Goal: Use online tool/utility: Utilize a website feature to perform a specific function

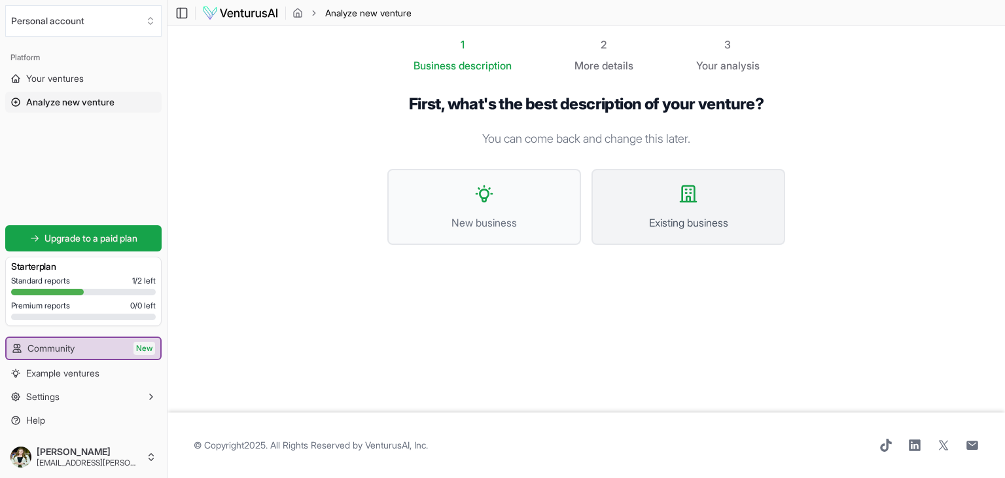
click at [687, 213] on button "Existing business" at bounding box center [688, 207] width 194 height 76
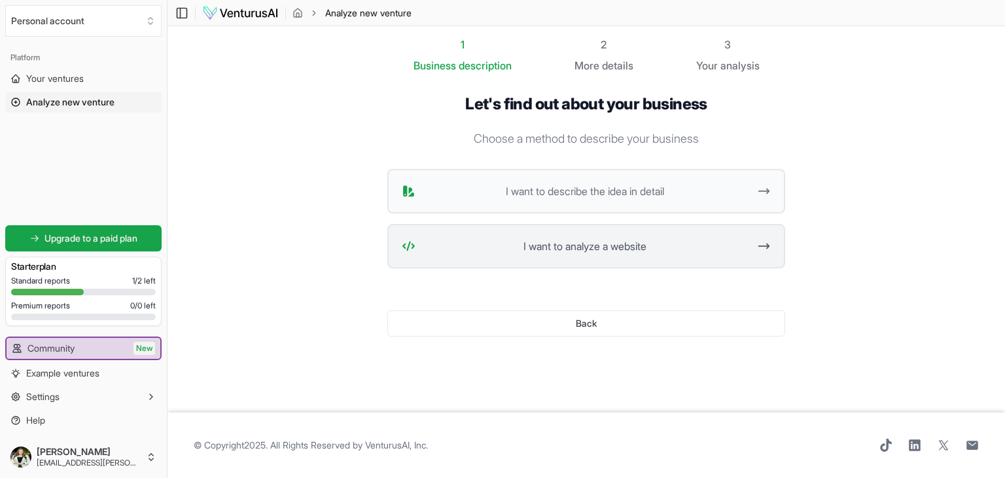
click at [633, 248] on span "I want to analyze a website" at bounding box center [585, 246] width 328 height 16
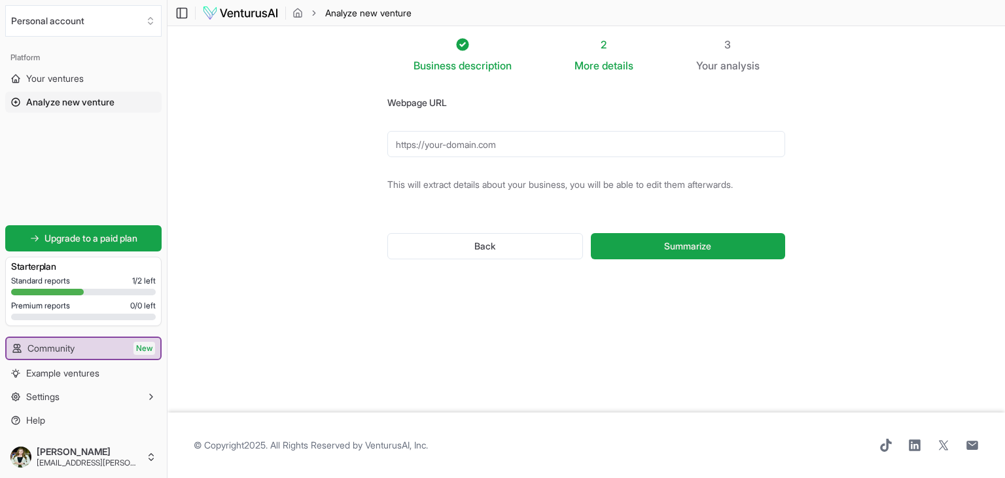
click at [478, 143] on input "Webpage URL" at bounding box center [586, 144] width 398 height 26
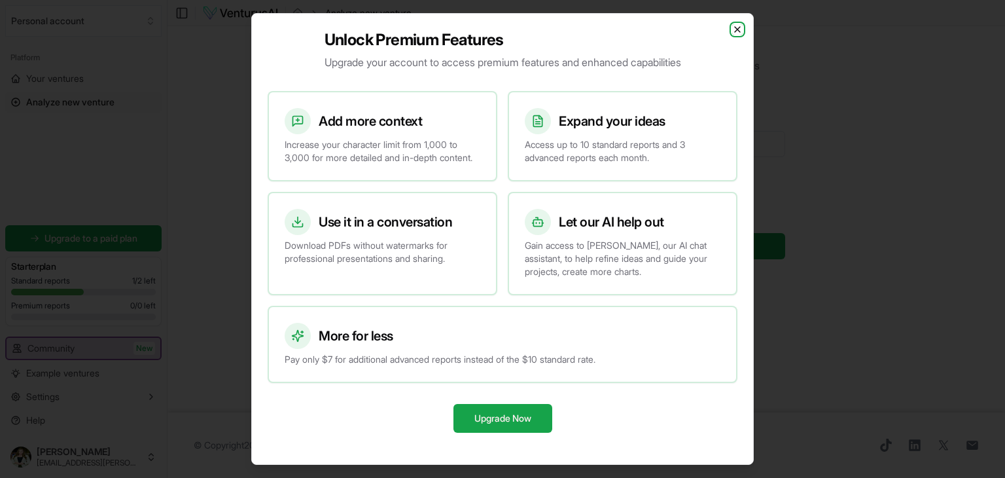
click at [735, 27] on icon "button" at bounding box center [737, 29] width 5 height 5
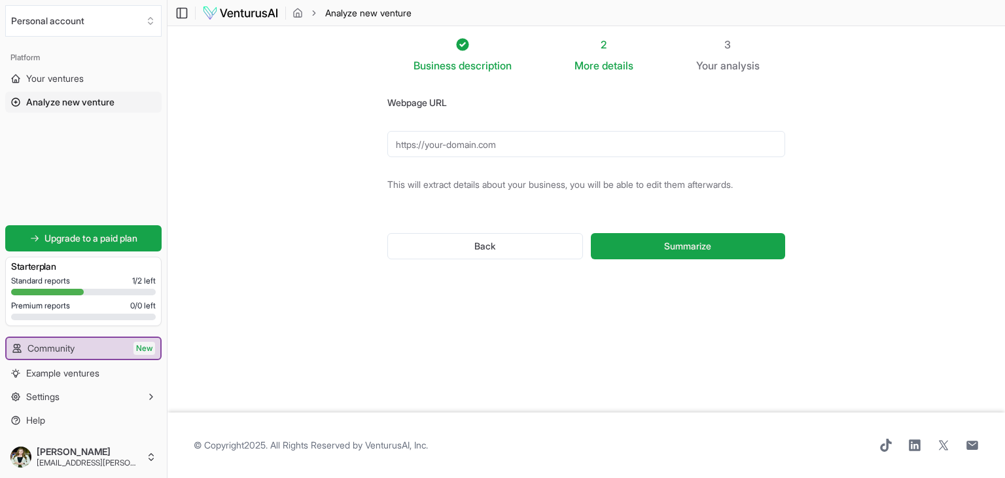
click at [489, 143] on input "Webpage URL" at bounding box center [586, 144] width 398 height 26
click at [652, 239] on button "Summarize" at bounding box center [688, 246] width 194 height 26
click at [667, 237] on button "Summarize" at bounding box center [688, 246] width 194 height 26
click at [395, 146] on input "[DOMAIN_NAME]" at bounding box center [586, 144] width 398 height 26
click at [701, 244] on span "Summarize" at bounding box center [687, 245] width 47 height 13
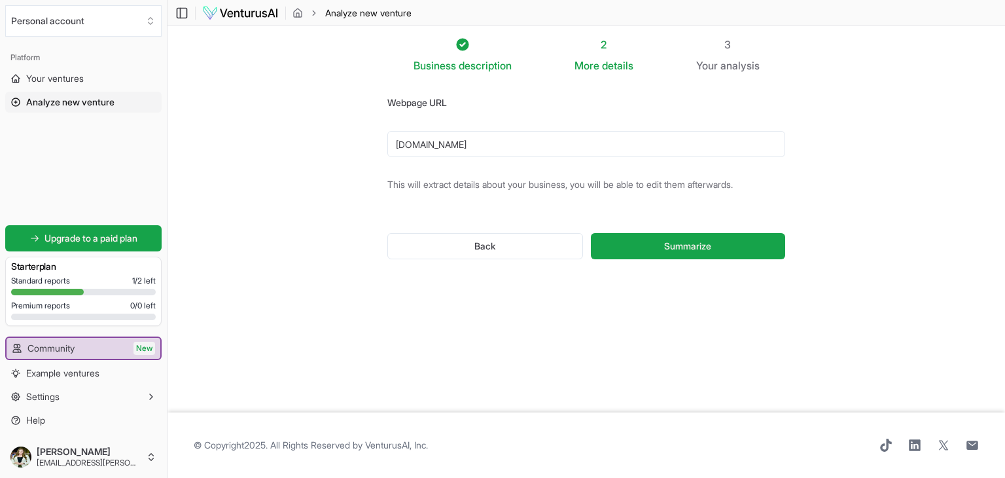
drag, startPoint x: 531, startPoint y: 148, endPoint x: 190, endPoint y: 134, distance: 341.8
click at [190, 134] on section "Business description 2 More details 3 Your analysis Webpage URL [DOMAIN_NAME] T…" at bounding box center [585, 219] width 837 height 386
paste input "[URL][DOMAIN_NAME]"
type input "[URL][DOMAIN_NAME]"
click at [659, 253] on button "Summarize" at bounding box center [688, 246] width 194 height 26
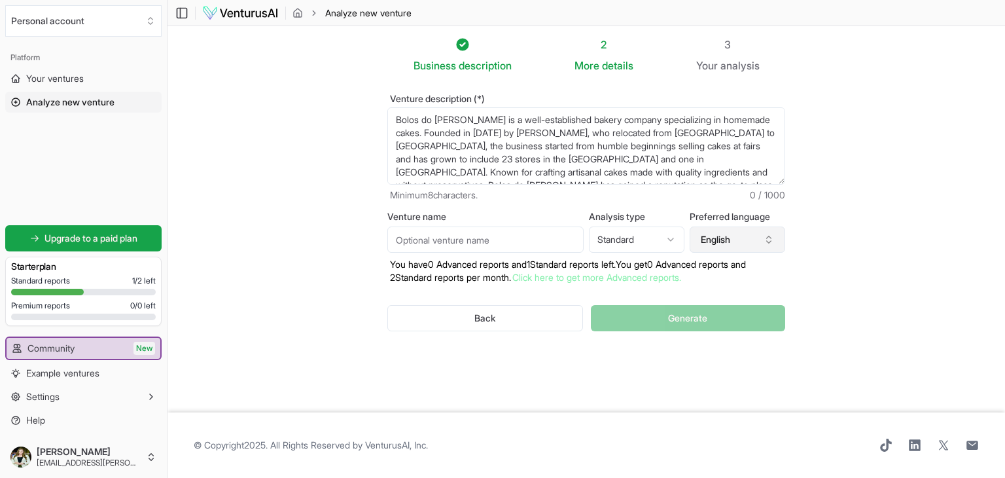
click at [746, 249] on button "English" at bounding box center [738, 239] width 96 height 26
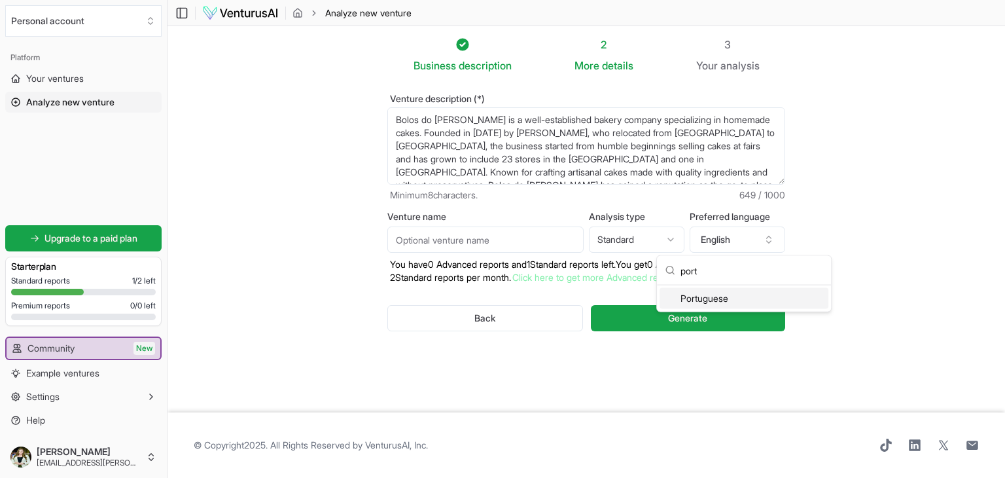
type input "port"
click at [712, 299] on div "Portuguese" at bounding box center [744, 298] width 169 height 21
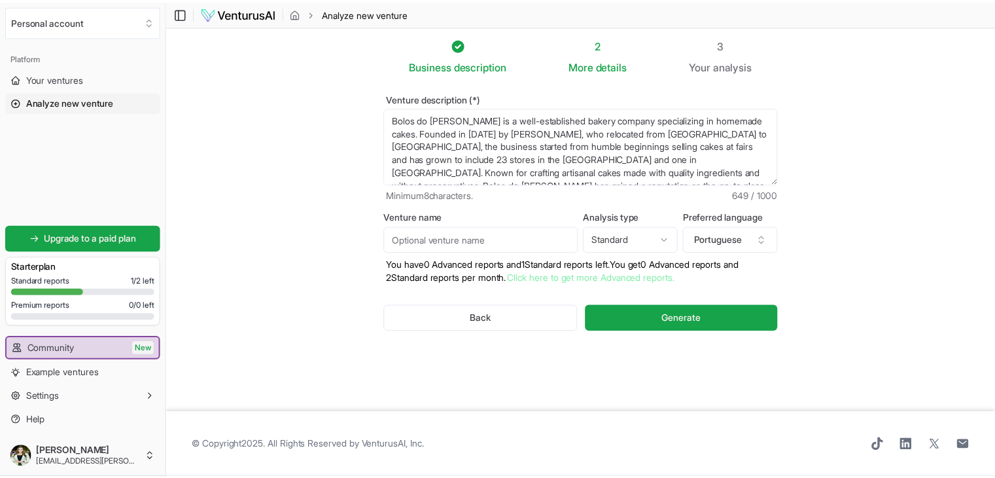
scroll to position [39, 0]
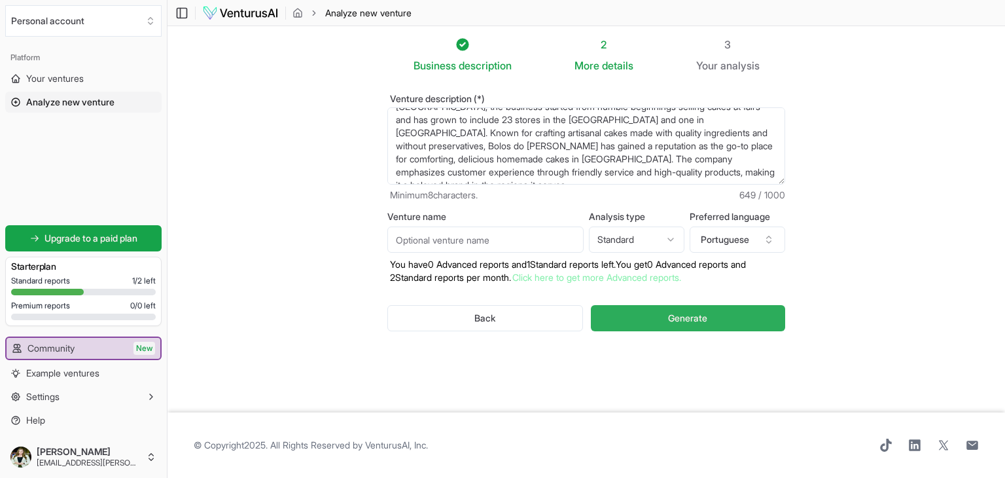
click at [707, 317] on span "Generate" at bounding box center [687, 317] width 39 height 13
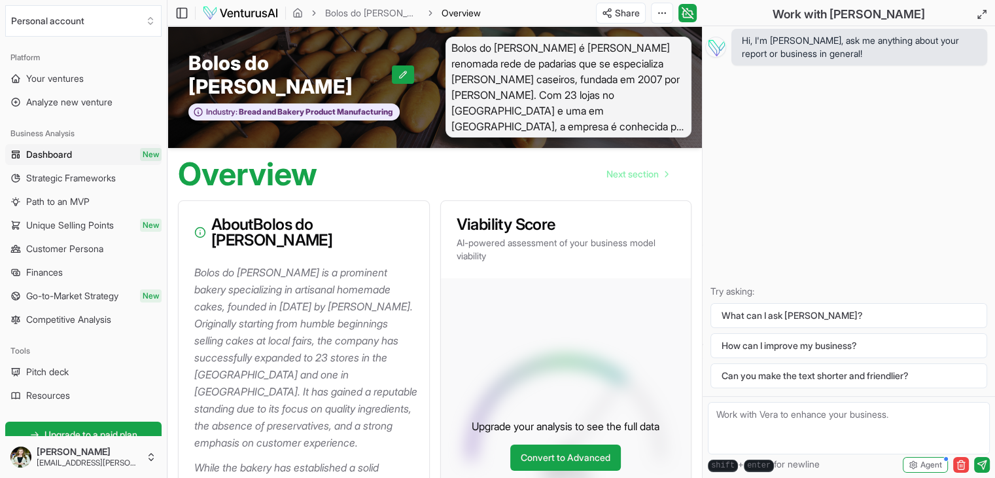
click at [785, 150] on div "Hi, I'm [PERSON_NAME], ask me anything about your report or business in general…" at bounding box center [849, 211] width 292 height 370
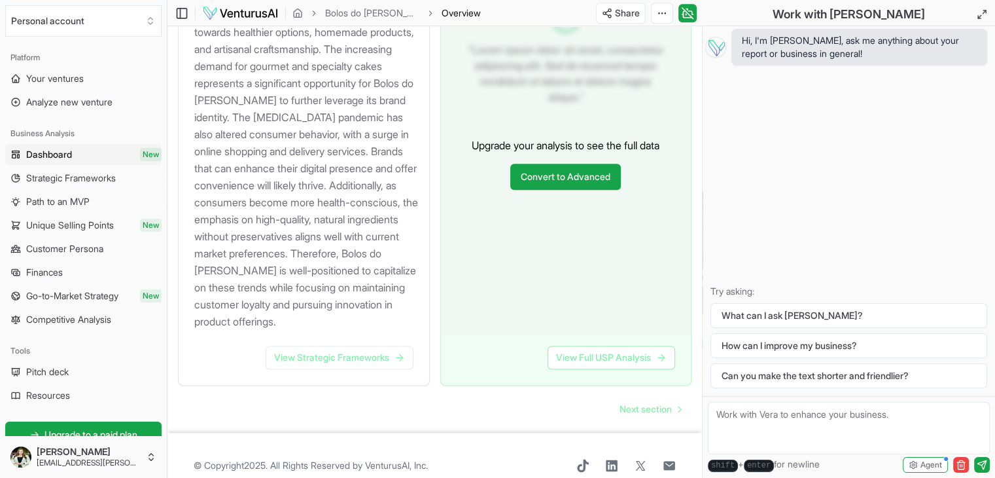
scroll to position [1576, 0]
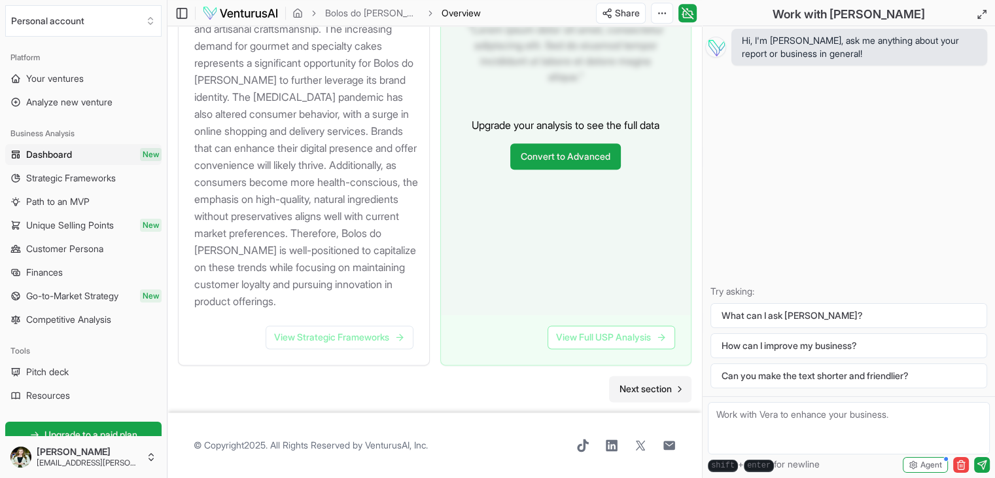
click at [663, 396] on link "Next section" at bounding box center [650, 389] width 82 height 26
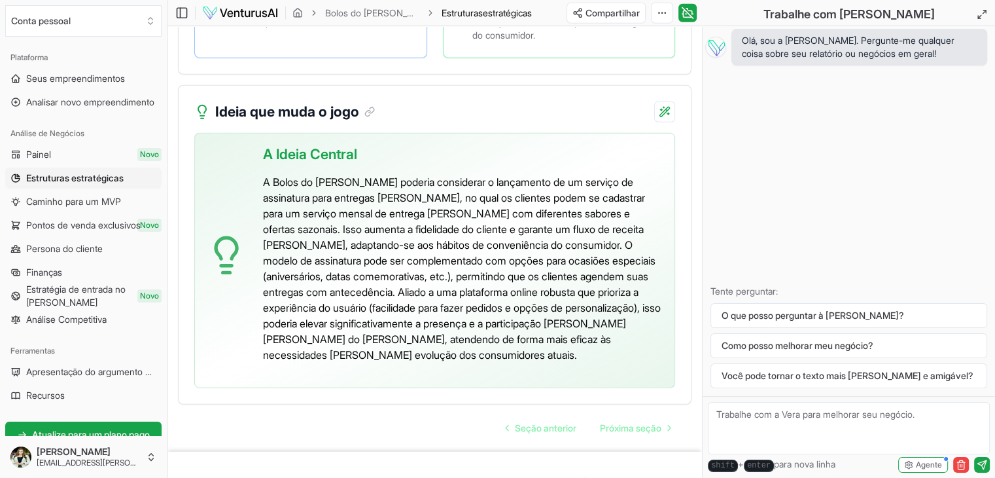
scroll to position [3622, 0]
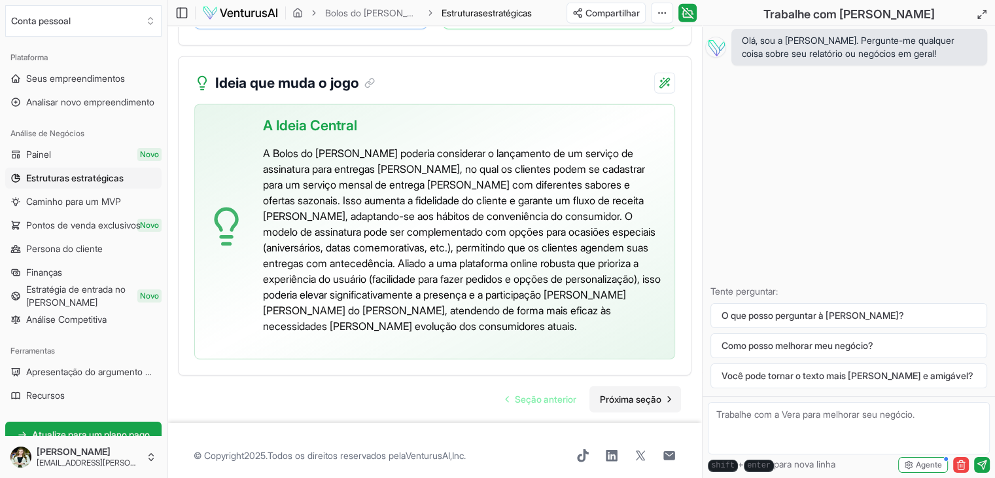
click at [644, 393] on font "Próxima seção" at bounding box center [631, 398] width 62 height 11
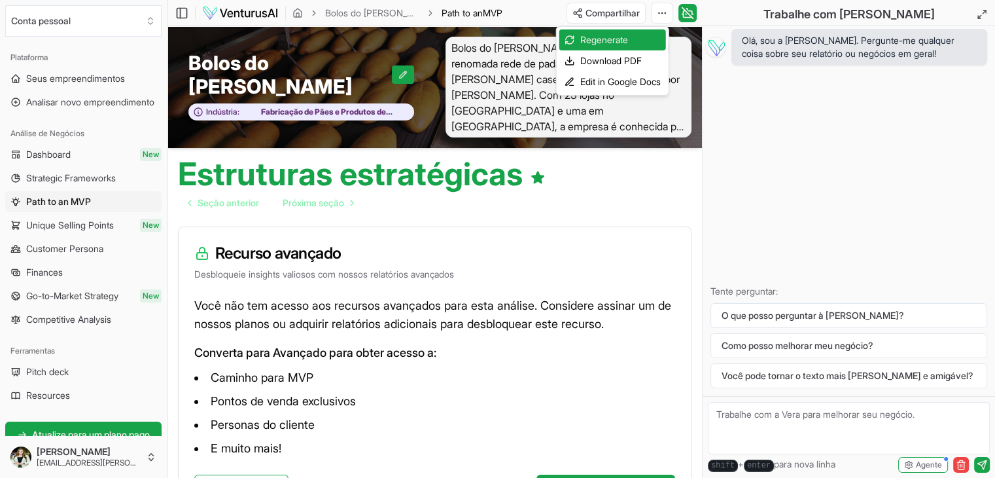
click at [659, 12] on html "Valorizamos sua privacidade Utilizamos cookies para aprimorar sua experiência d…" at bounding box center [497, 239] width 995 height 478
click at [610, 62] on div "Download PDF" at bounding box center [606, 60] width 118 height 21
